Goal: Information Seeking & Learning: Learn about a topic

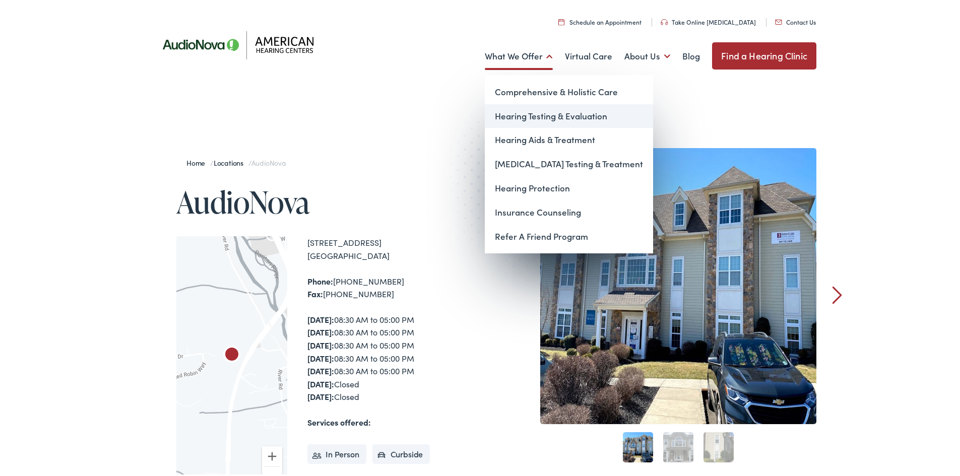
click at [526, 114] on link "Hearing Testing & Evaluation" at bounding box center [569, 114] width 168 height 24
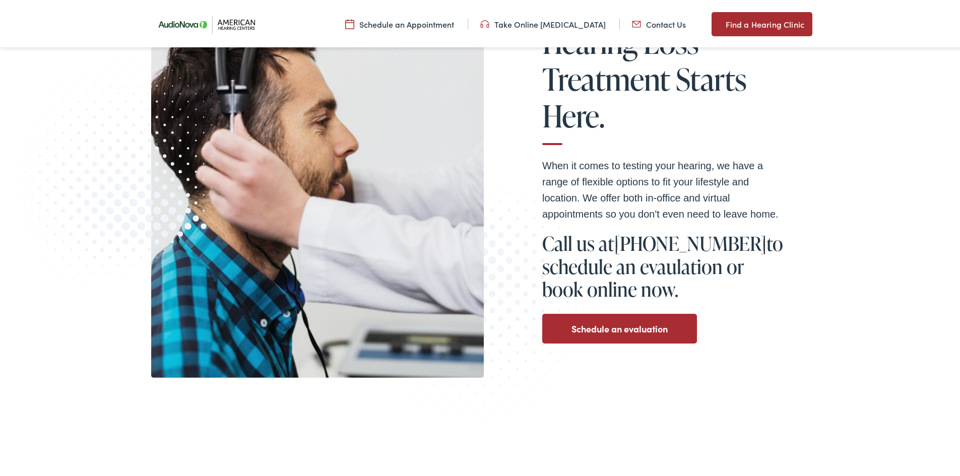
scroll to position [204, 0]
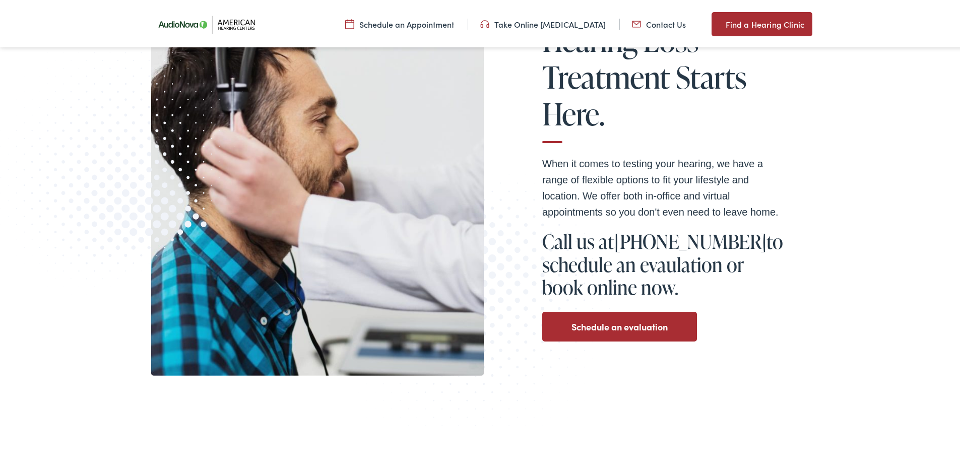
click at [615, 327] on link "Schedule an evaluation" at bounding box center [620, 325] width 96 height 16
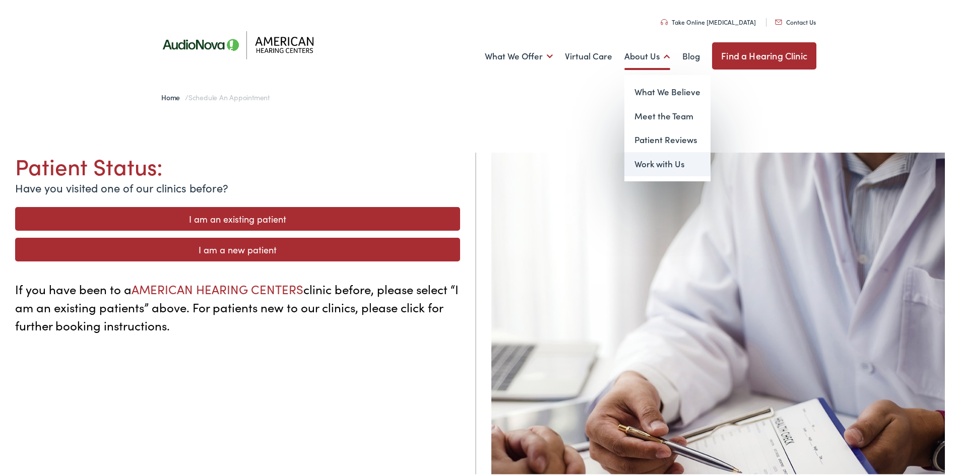
click at [645, 161] on link "Work with Us" at bounding box center [668, 162] width 86 height 24
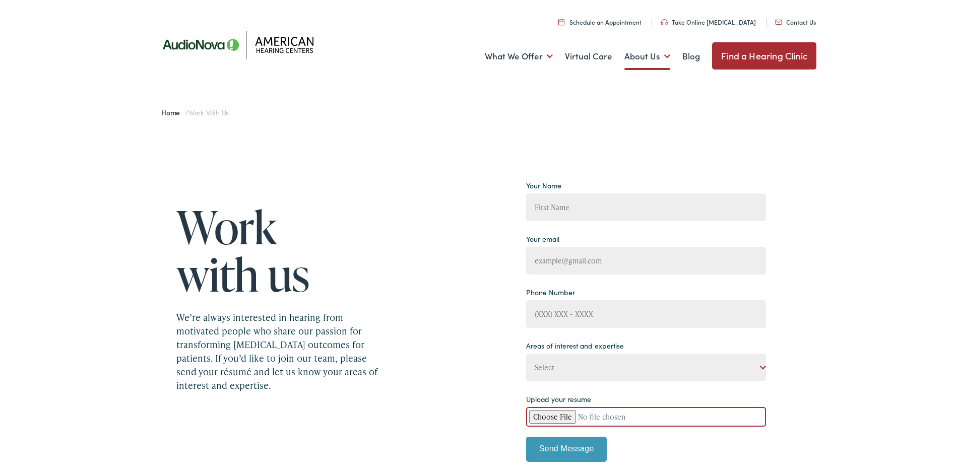
click at [701, 21] on link "Take Online [MEDICAL_DATA]" at bounding box center [708, 20] width 95 height 9
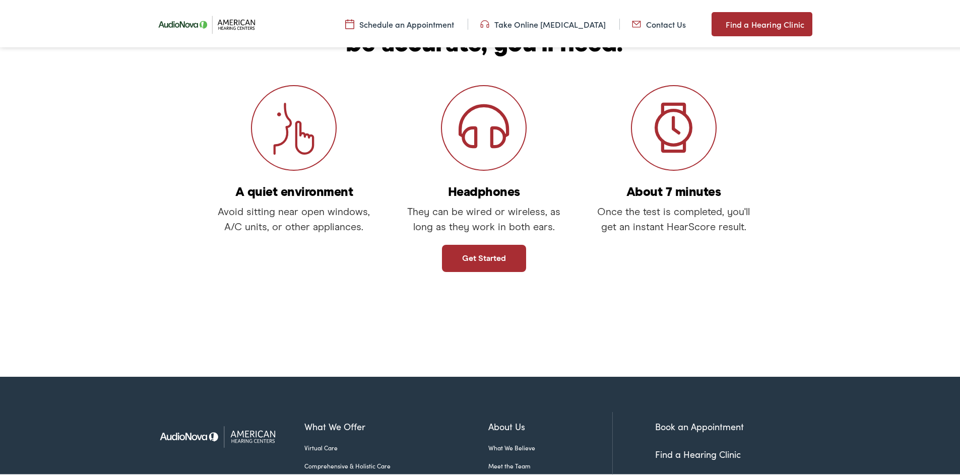
scroll to position [177, 0]
